Goal: Transaction & Acquisition: Purchase product/service

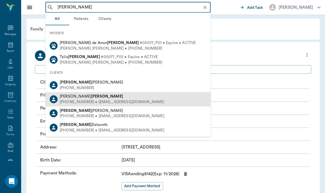
click at [77, 99] on div "[PHONE_NUMBER] • [EMAIL_ADDRESS][DOMAIN_NAME]" at bounding box center [112, 102] width 105 height 6
type input "[PERSON_NAME]"
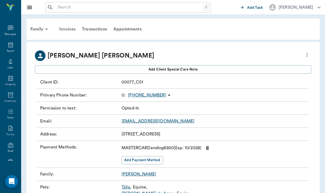
click at [70, 27] on div "Invoices" at bounding box center [67, 29] width 23 height 13
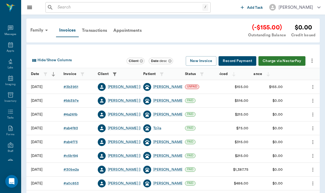
click at [284, 58] on button "Charge via NectarPay" at bounding box center [282, 61] width 47 height 10
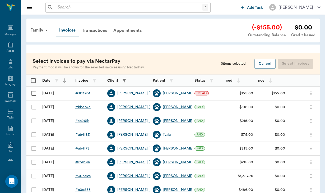
click at [33, 93] on input "Select row" at bounding box center [33, 93] width 11 height 11
checkbox input "false"
checkbox input "true"
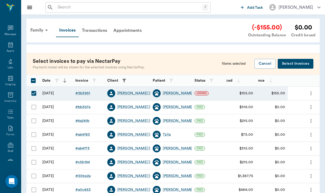
click at [304, 62] on button "Select Invoices" at bounding box center [296, 64] width 36 height 10
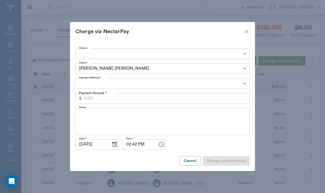
type input "68c38dd5de81ca40253b3951"
type input "155.00"
type input "CREDIT_CARDS_ON_FILE"
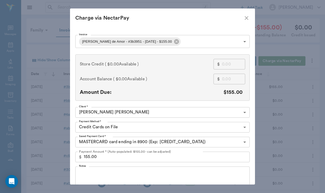
click at [103, 175] on textarea "Notes" at bounding box center [162, 179] width 167 height 18
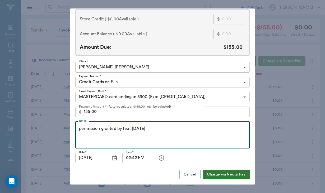
scroll to position [45, 0]
type textarea "permission granted by text [DATE]"
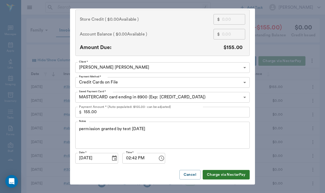
click at [222, 175] on button "Charge via NectarPay" at bounding box center [226, 175] width 47 height 10
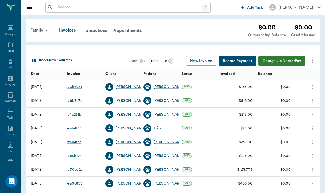
click at [61, 8] on input "text" at bounding box center [129, 7] width 147 height 7
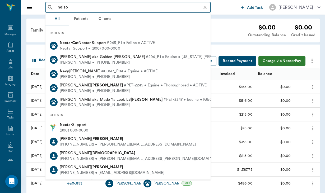
type input "[PERSON_NAME]"
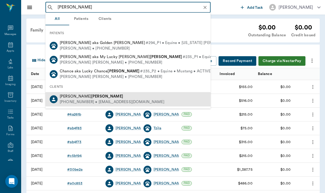
click at [96, 100] on div "[PHONE_NUMBER] • [EMAIL_ADDRESS][DOMAIN_NAME]" at bounding box center [112, 102] width 105 height 6
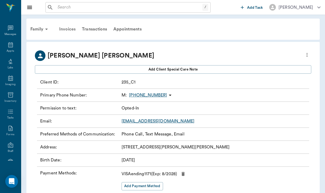
click at [73, 28] on div "Invoices" at bounding box center [67, 29] width 23 height 13
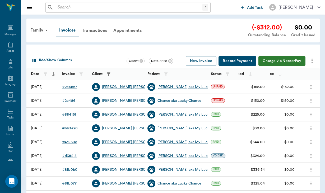
click at [287, 58] on button "Charge via NectarPay" at bounding box center [282, 61] width 47 height 10
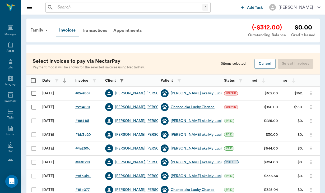
click at [35, 90] on input "Select row" at bounding box center [33, 93] width 11 height 11
checkbox input "false"
checkbox input "true"
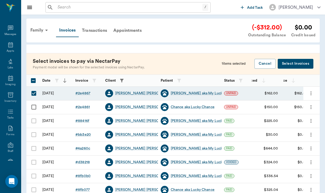
click at [33, 107] on input "Select row" at bounding box center [33, 106] width 11 height 11
checkbox input "true"
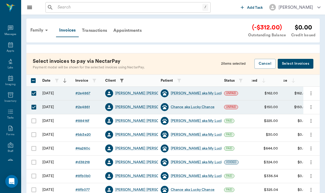
click at [293, 63] on button "Select Invoices" at bounding box center [296, 64] width 36 height 10
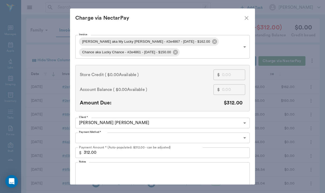
type input "CREDIT_CARDS_ON_FILE"
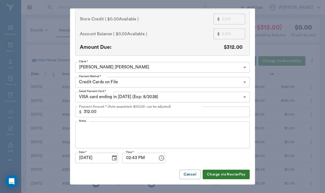
scroll to position [55, 0]
click at [108, 130] on textarea "Notes" at bounding box center [162, 135] width 167 height 18
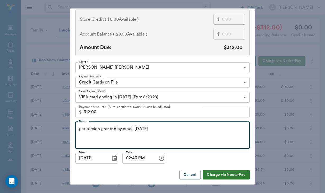
type textarea "permission granted by email [DATE]"
click at [225, 176] on button "Charge via NectarPay" at bounding box center [226, 175] width 47 height 10
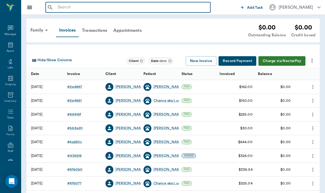
click at [65, 6] on input "text" at bounding box center [132, 7] width 153 height 7
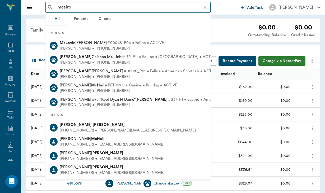
type input "[PERSON_NAME]"
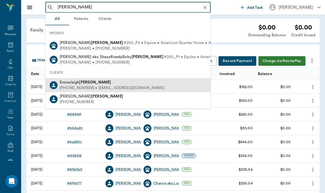
click at [102, 89] on div "[PHONE_NUMBER] • [EMAIL_ADDRESS][DOMAIN_NAME]" at bounding box center [112, 88] width 105 height 6
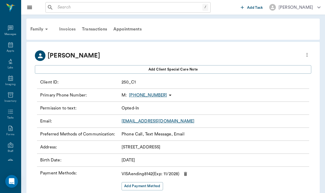
click at [76, 28] on div "Invoices" at bounding box center [67, 29] width 23 height 13
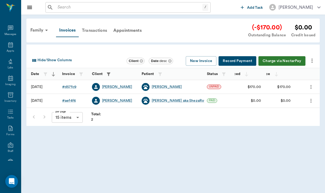
click at [98, 31] on div "Transactions" at bounding box center [94, 30] width 31 height 13
